Goal: Task Accomplishment & Management: Manage account settings

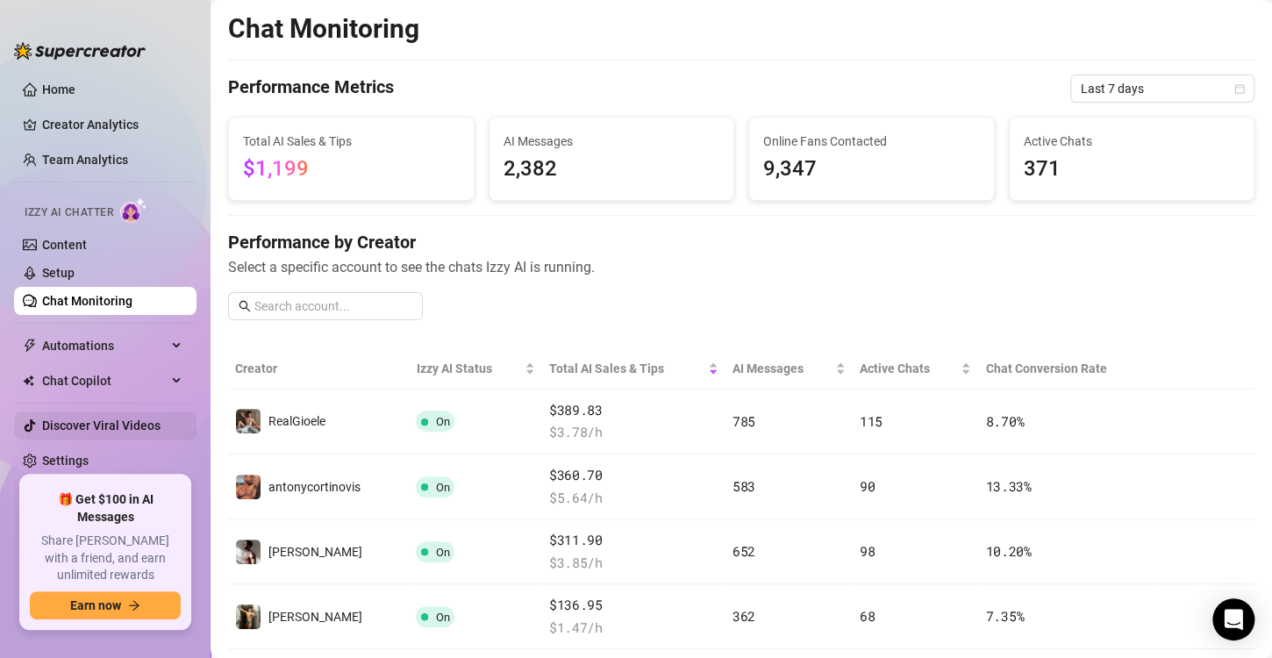
scroll to position [156, 0]
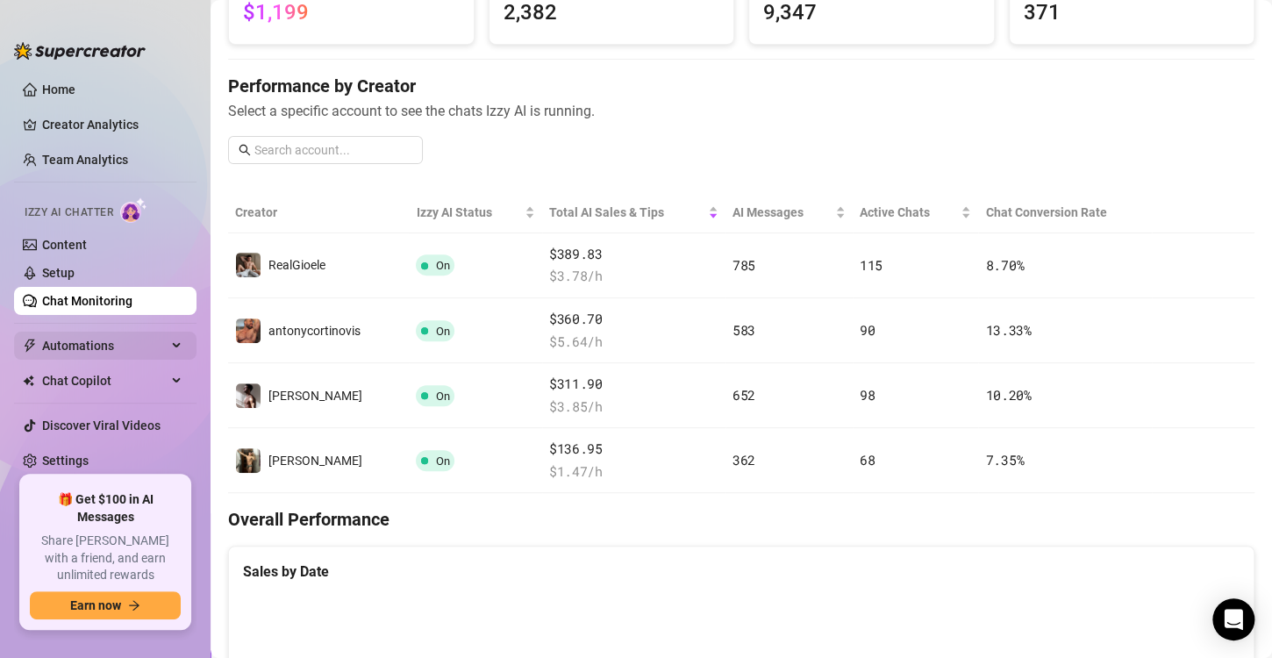
click at [102, 333] on span "Automations" at bounding box center [104, 346] width 125 height 28
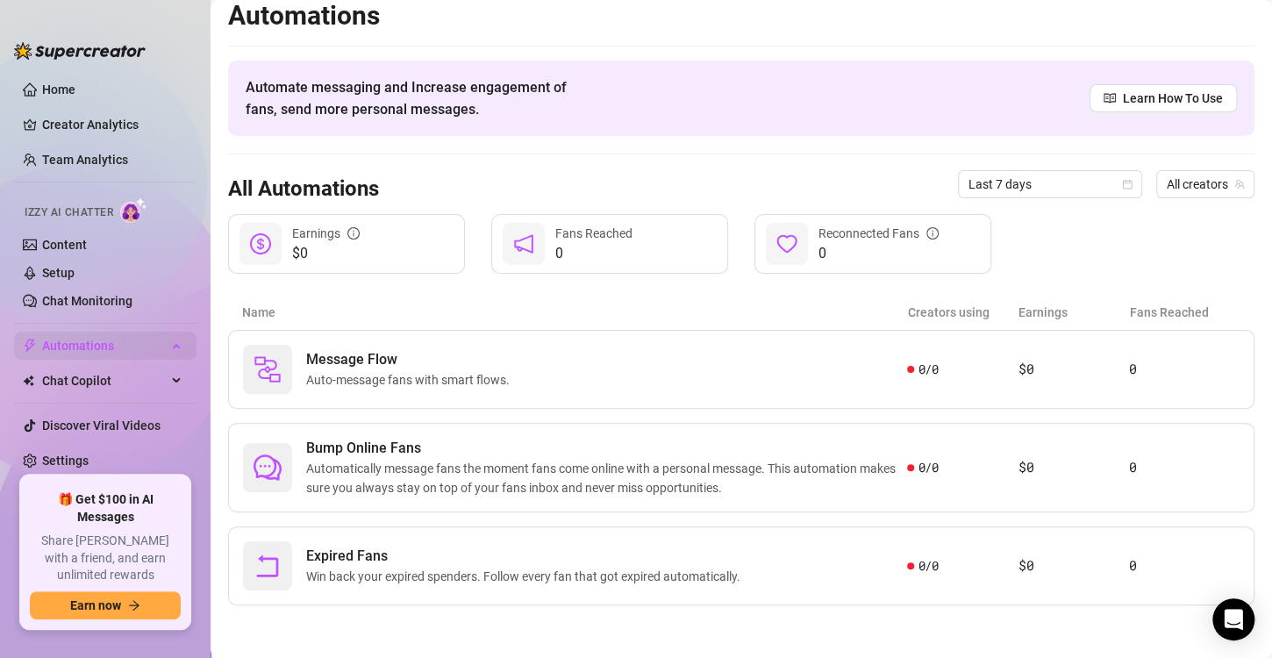
scroll to position [11, 0]
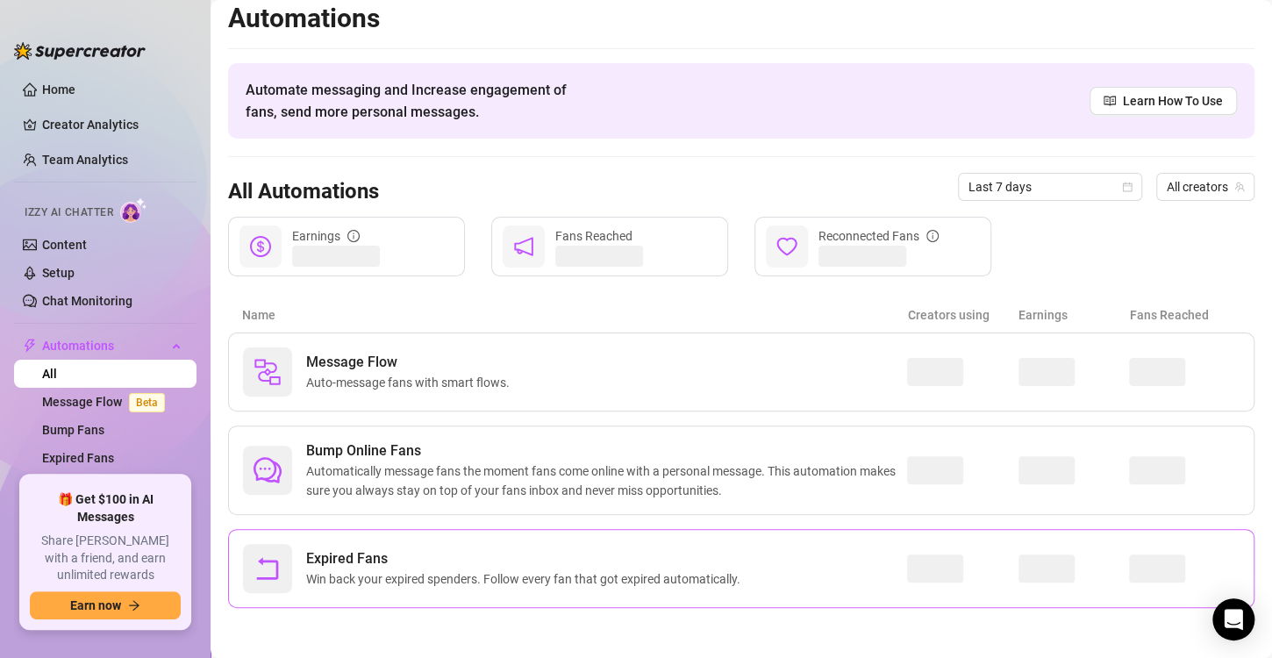
click at [426, 572] on span "Win back your expired spenders. Follow every fan that got expired automatically." at bounding box center [526, 578] width 441 height 19
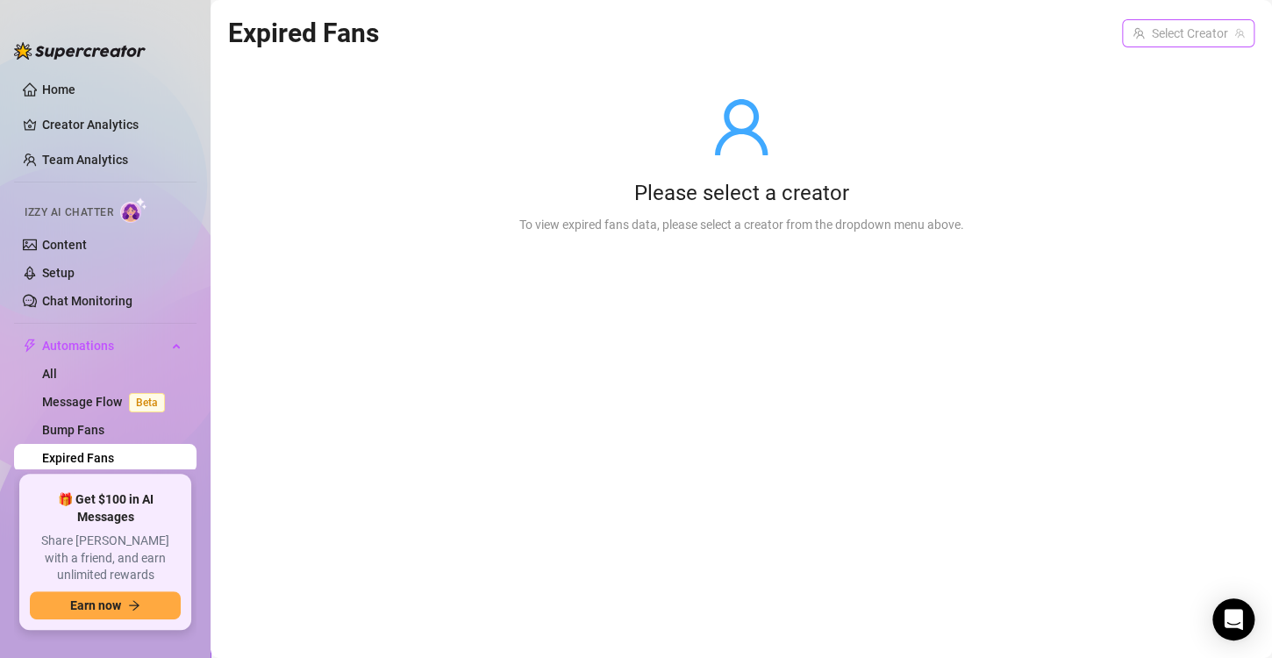
click at [1178, 33] on input "search" at bounding box center [1181, 33] width 96 height 26
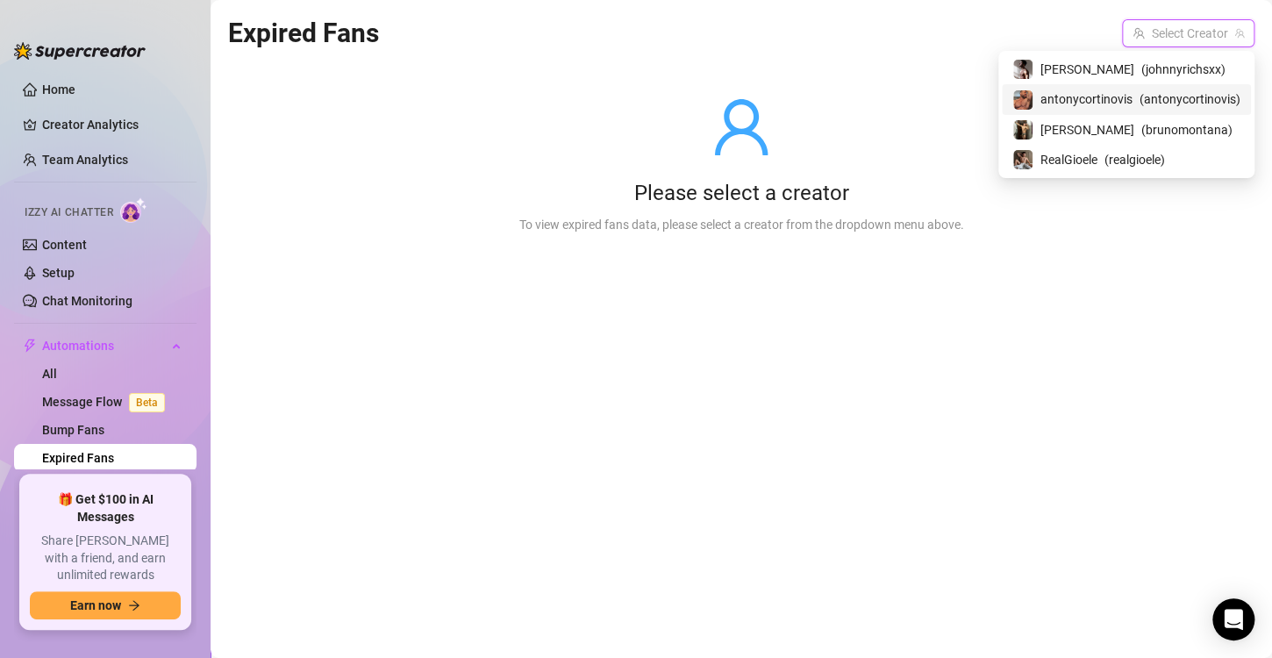
click at [1116, 91] on span "antonycortinovis" at bounding box center [1087, 98] width 92 height 19
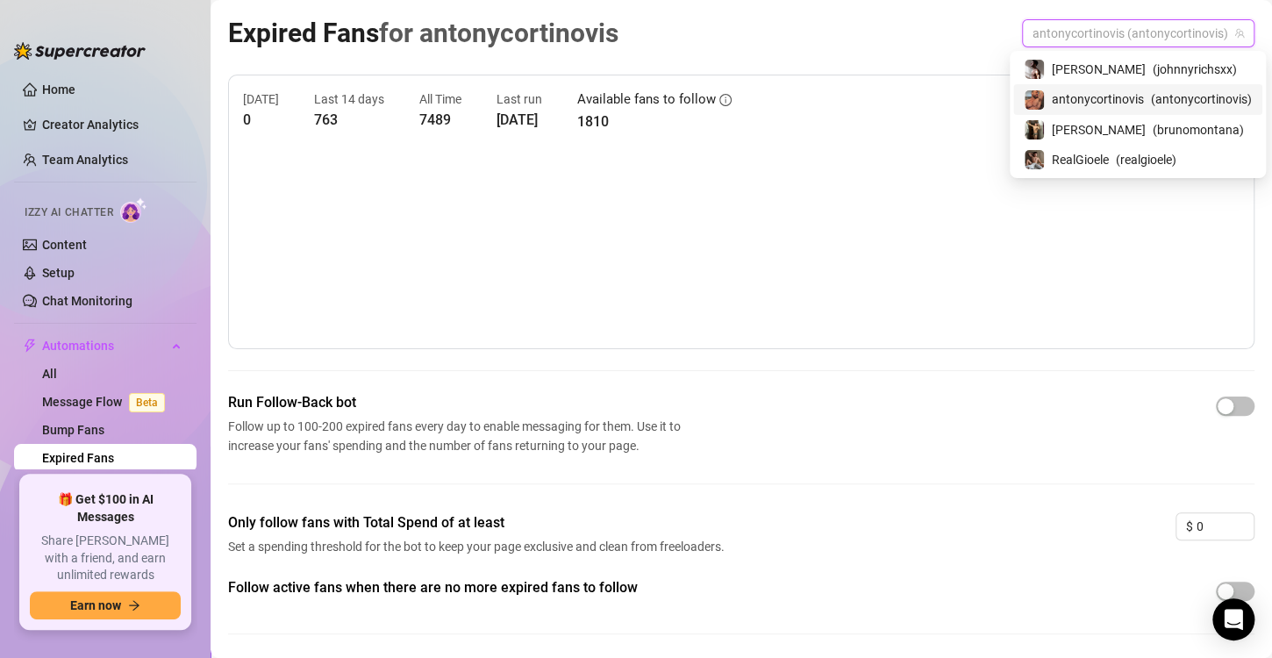
click at [1175, 39] on span "antonycortinovis (antonycortinovis)" at bounding box center [1138, 33] width 211 height 26
click at [1153, 77] on span "( johnnyrichsxx )" at bounding box center [1195, 69] width 84 height 19
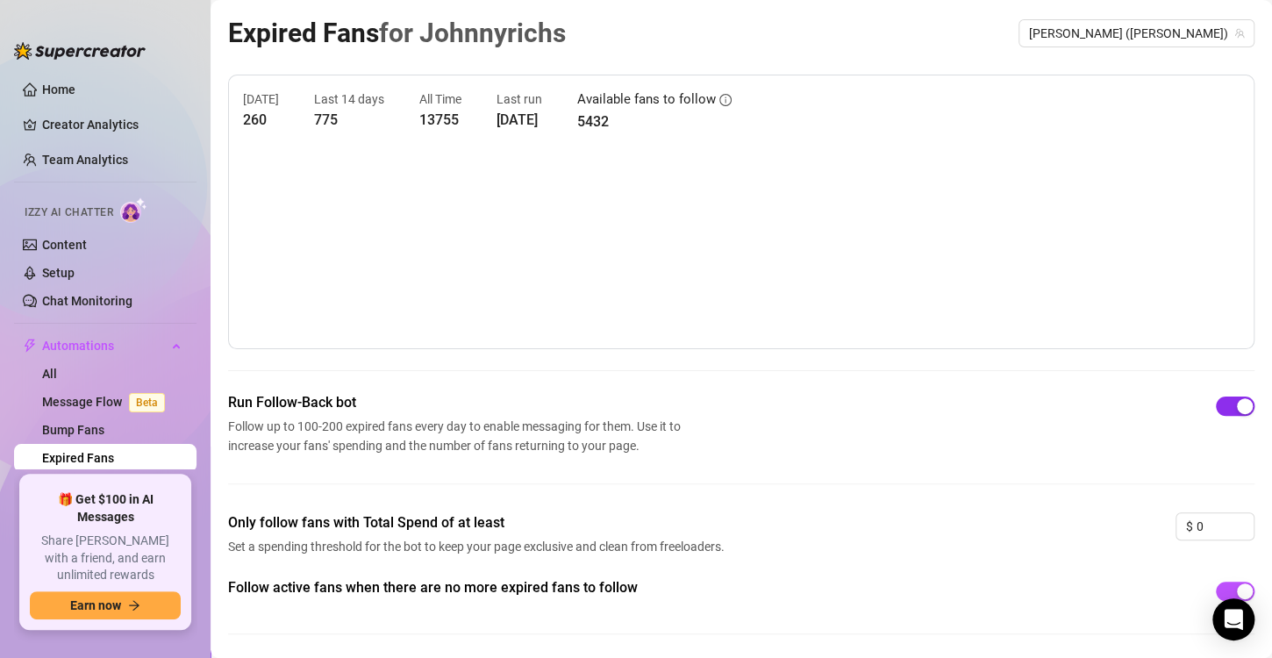
click at [1224, 414] on span "button" at bounding box center [1235, 406] width 39 height 19
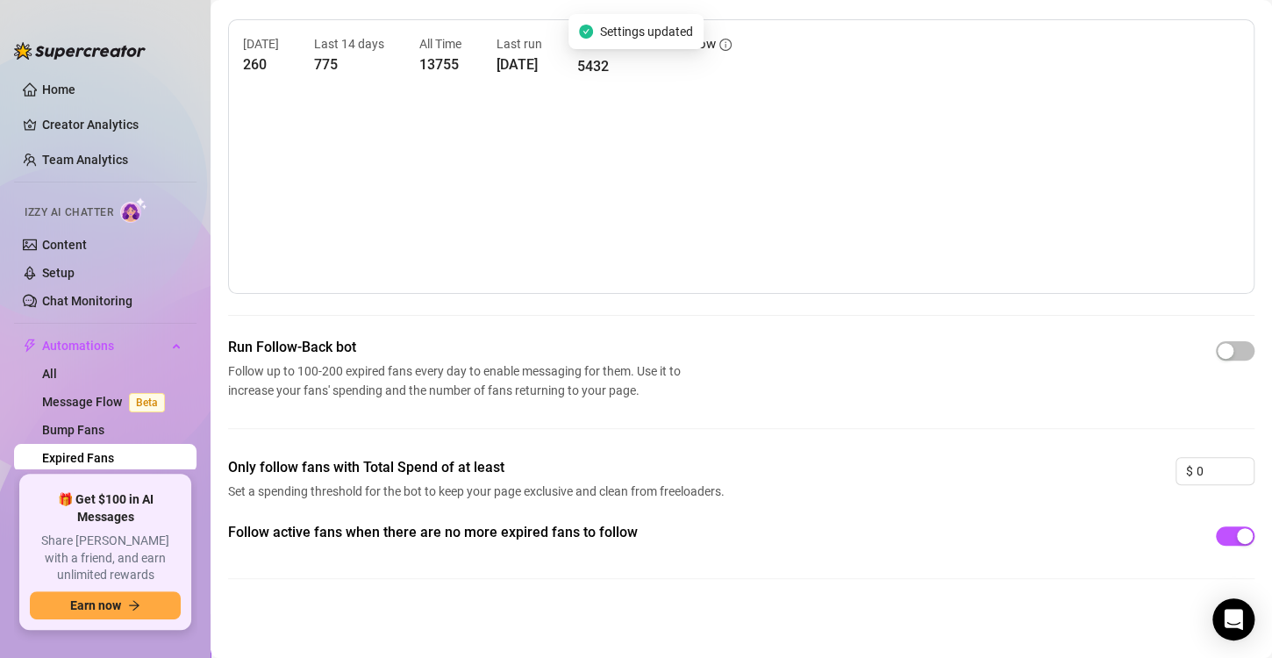
scroll to position [54, 0]
click at [1224, 544] on span "button" at bounding box center [1235, 536] width 39 height 19
